Goal: Find specific page/section: Find specific page/section

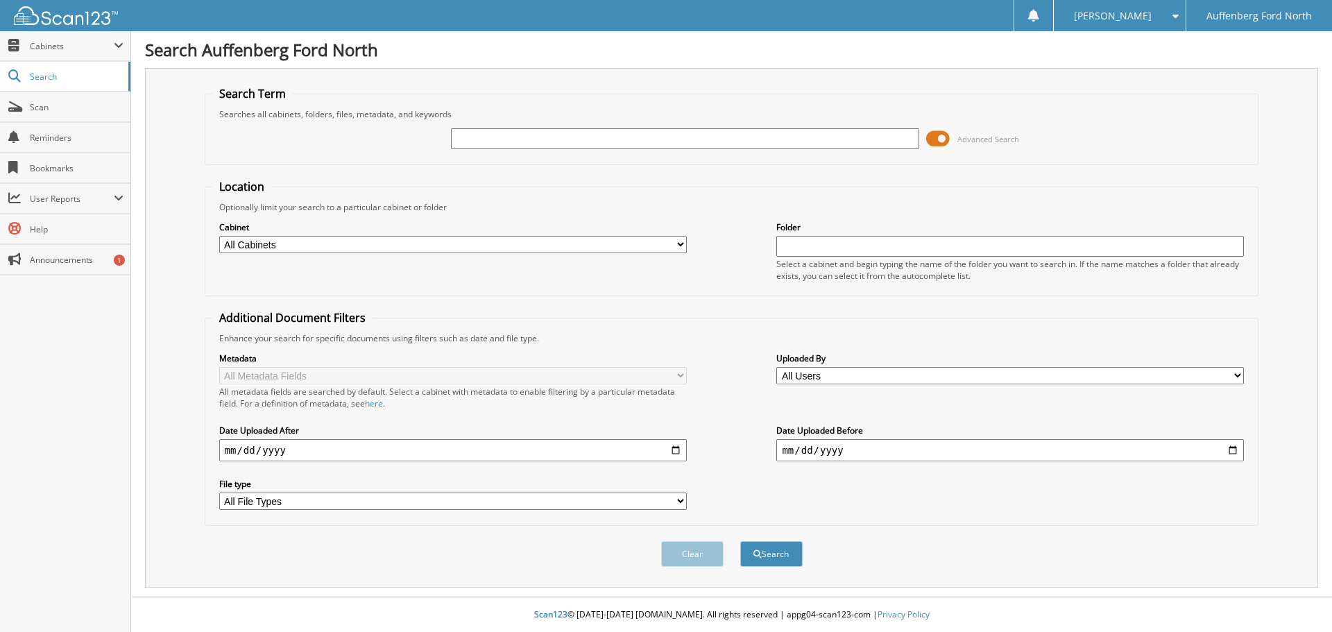
click at [573, 139] on input "text" at bounding box center [684, 138] width 467 height 21
type input "418148"
click at [740, 541] on button "Search" at bounding box center [771, 554] width 62 height 26
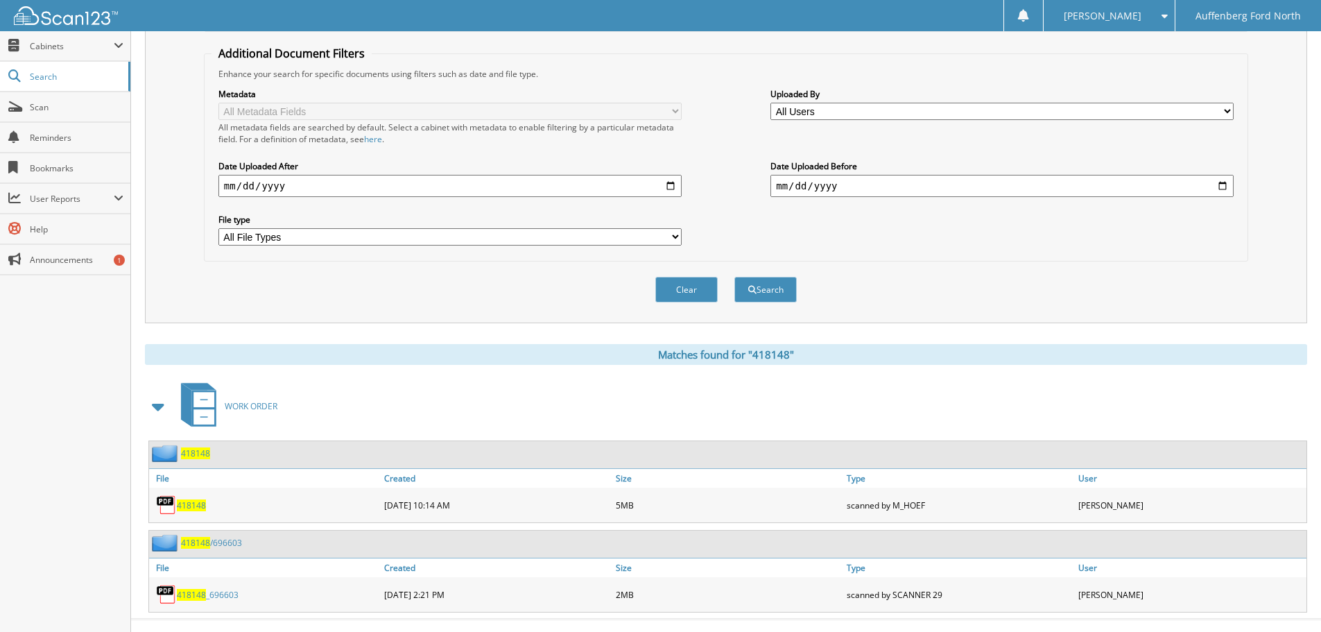
scroll to position [287, 0]
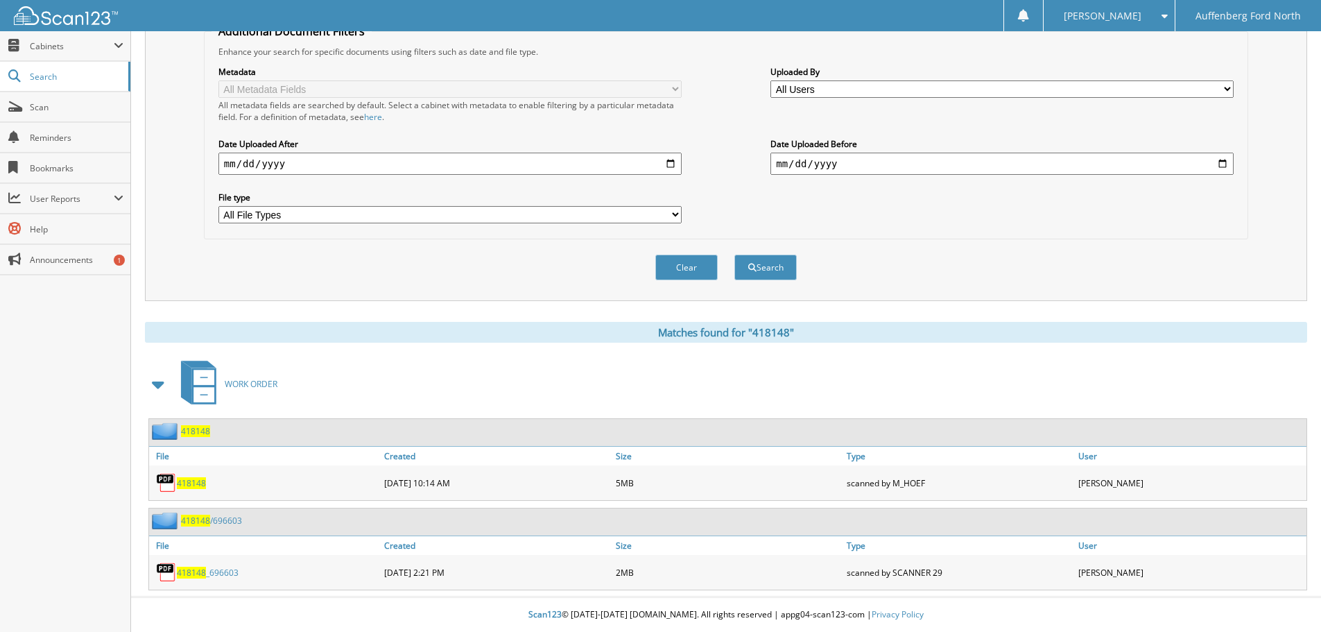
click at [184, 477] on span "418148" at bounding box center [191, 483] width 29 height 12
